Goal: Information Seeking & Learning: Learn about a topic

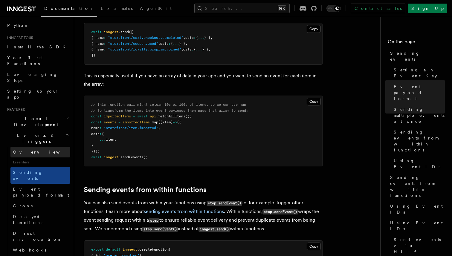
scroll to position [32, 0]
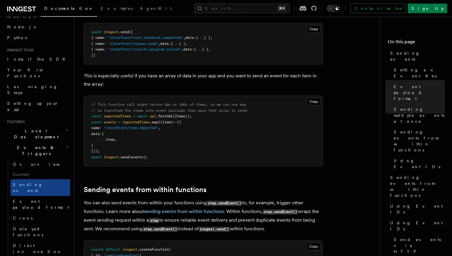
click at [36, 125] on h2 "Local Development" at bounding box center [37, 133] width 65 height 17
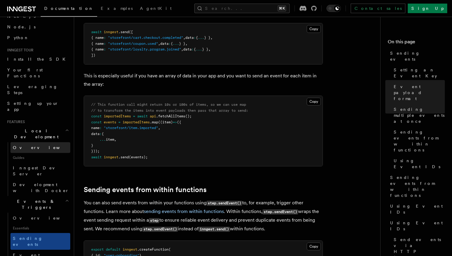
click at [29, 145] on span "Overview" at bounding box center [44, 147] width 62 height 5
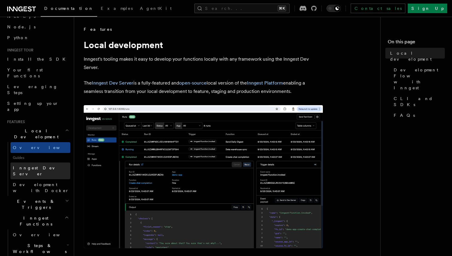
click at [30, 162] on link "Inngest Dev Server" at bounding box center [40, 170] width 60 height 17
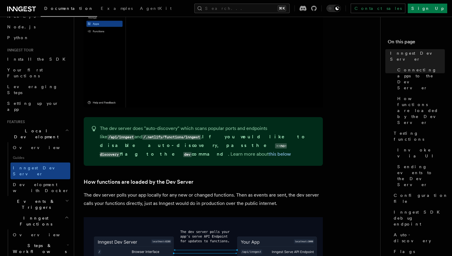
scroll to position [395, 0]
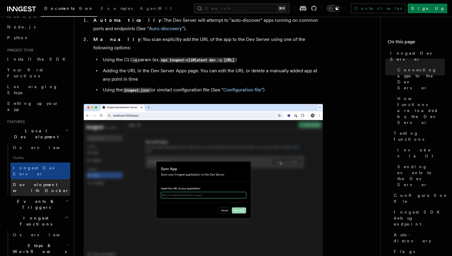
click at [40, 182] on span "Development with Docker" at bounding box center [41, 187] width 56 height 11
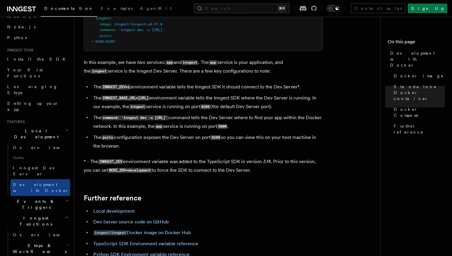
scroll to position [624, 0]
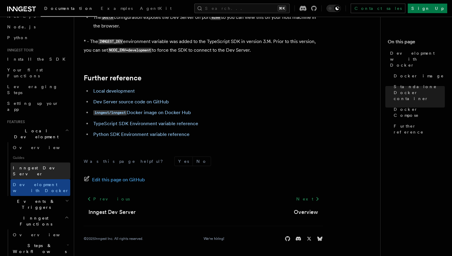
click at [31, 165] on span "Inngest Dev Server" at bounding box center [38, 170] width 51 height 11
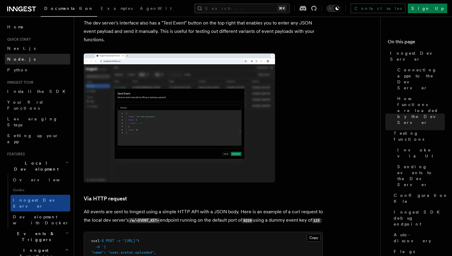
click at [26, 62] on link "Node.js" at bounding box center [37, 59] width 65 height 11
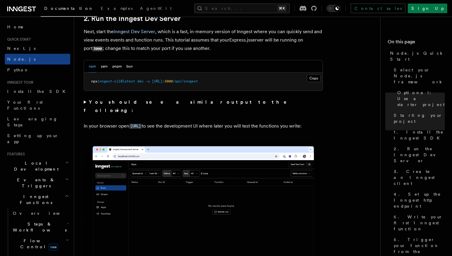
scroll to position [522, 0]
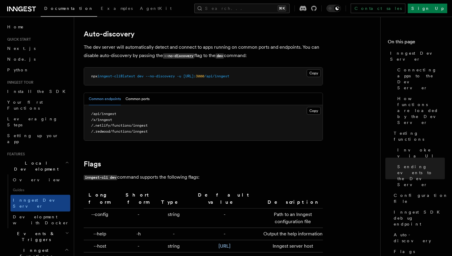
scroll to position [1842, 0]
click at [40, 160] on span "Local Development" at bounding box center [35, 166] width 60 height 12
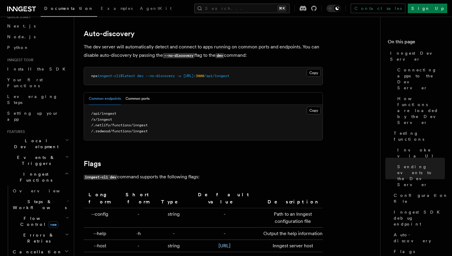
scroll to position [23, 0]
click at [37, 171] on span "Inngest Functions" at bounding box center [35, 177] width 60 height 12
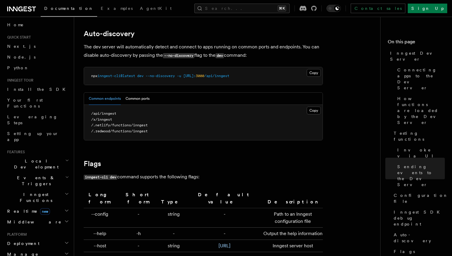
scroll to position [0, 0]
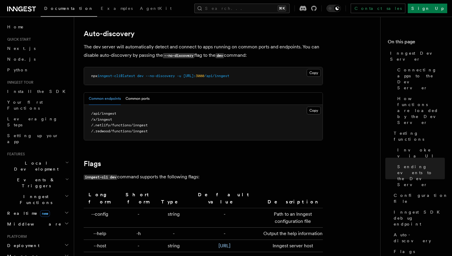
click at [35, 177] on span "Events & Triggers" at bounding box center [35, 183] width 60 height 12
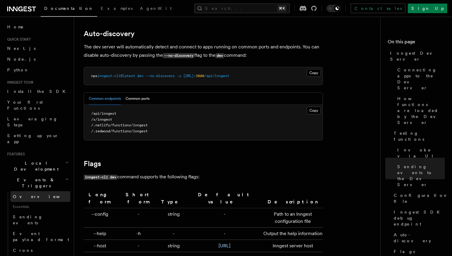
click at [27, 191] on link "Overview" at bounding box center [40, 196] width 60 height 11
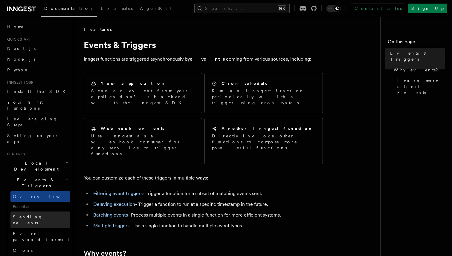
click at [27, 214] on span "Sending events" at bounding box center [28, 219] width 30 height 11
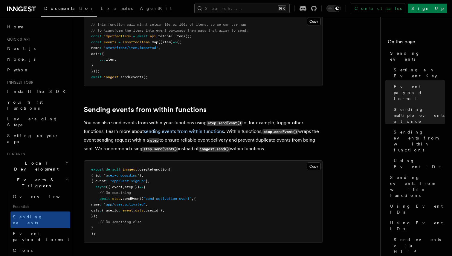
scroll to position [859, 0]
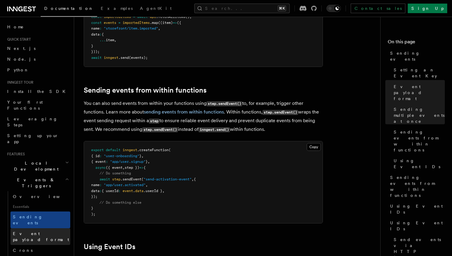
click at [35, 231] on span "Event payload format" at bounding box center [41, 236] width 56 height 11
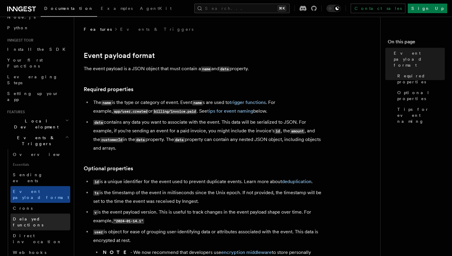
scroll to position [27, 0]
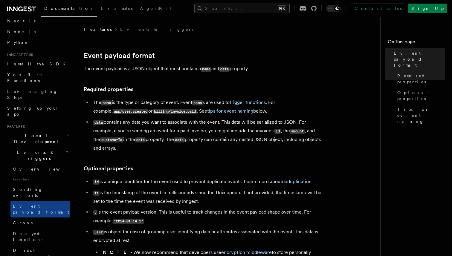
click at [52, 147] on h2 "Events & Triggers" at bounding box center [37, 155] width 65 height 17
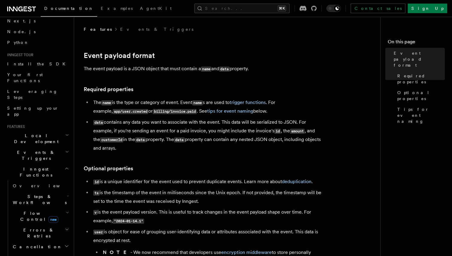
click at [29, 166] on span "Inngest Functions" at bounding box center [35, 172] width 60 height 12
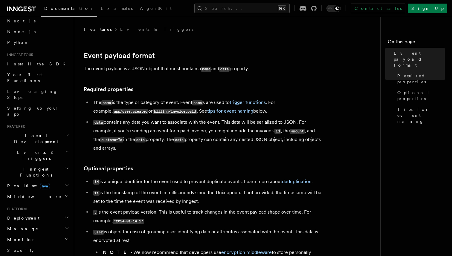
click at [30, 166] on span "Inngest Functions" at bounding box center [35, 172] width 60 height 12
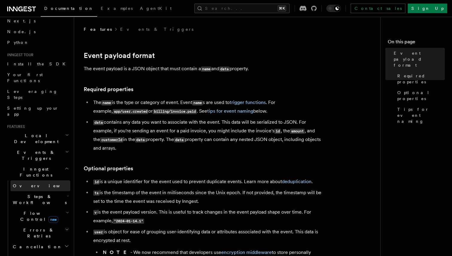
click at [26, 183] on span "Overview" at bounding box center [44, 185] width 62 height 5
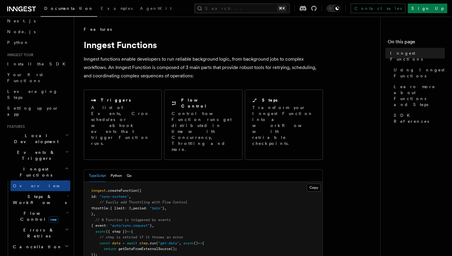
click at [29, 194] on span "Steps & Workflows" at bounding box center [38, 200] width 56 height 12
click at [30, 194] on span "Steps & Workflows" at bounding box center [38, 200] width 56 height 12
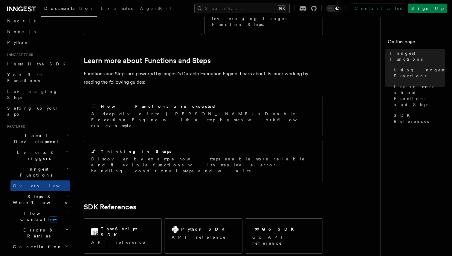
scroll to position [457, 0]
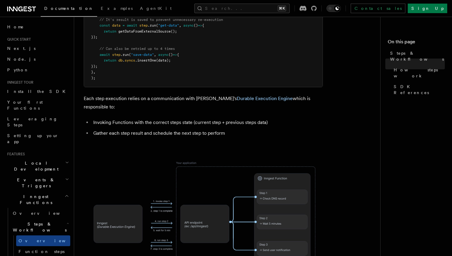
scroll to position [376, 0]
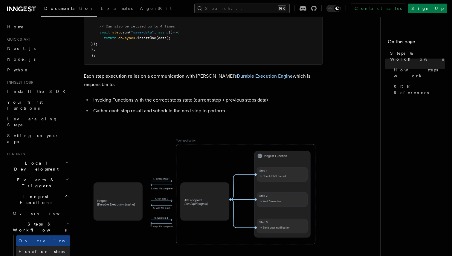
click at [26, 248] on span "Function steps" at bounding box center [42, 251] width 46 height 6
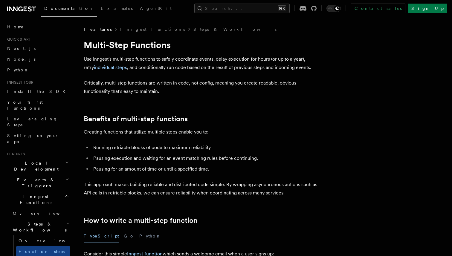
scroll to position [37, 0]
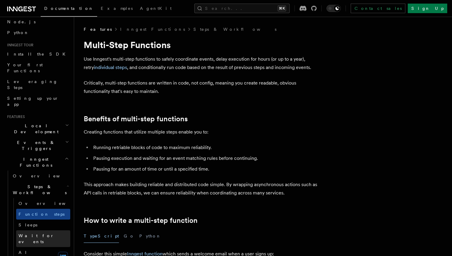
click at [33, 233] on span "Wait for events" at bounding box center [37, 238] width 36 height 11
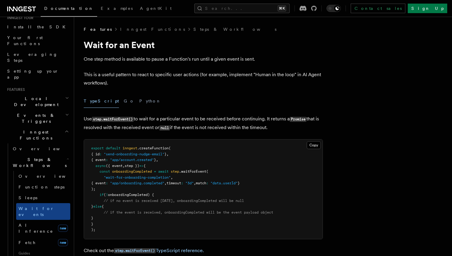
scroll to position [63, 0]
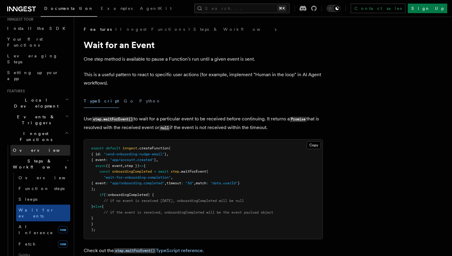
click at [36, 145] on link "Overview" at bounding box center [40, 150] width 60 height 11
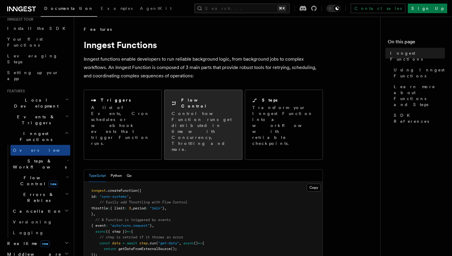
click at [202, 111] on p "Control how Function runs get distributed in time with Concurrency, Throttling …" at bounding box center [202, 132] width 63 height 42
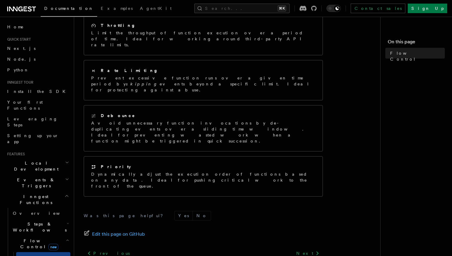
scroll to position [148, 0]
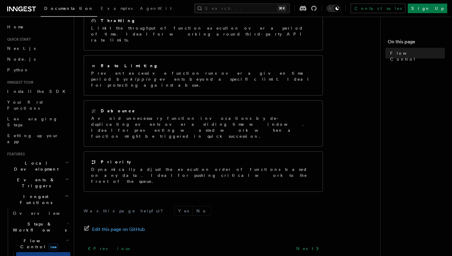
click at [66, 238] on icon "button" at bounding box center [67, 240] width 3 height 5
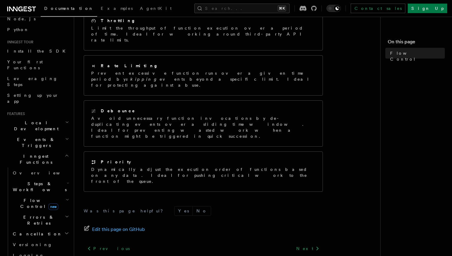
scroll to position [103, 0]
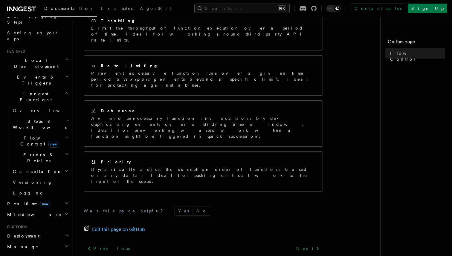
click at [42, 231] on h2 "Deployment" at bounding box center [37, 236] width 65 height 11
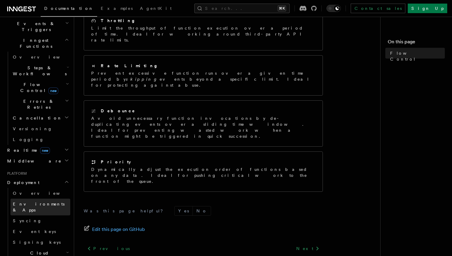
scroll to position [175, 0]
